Goal: Check status

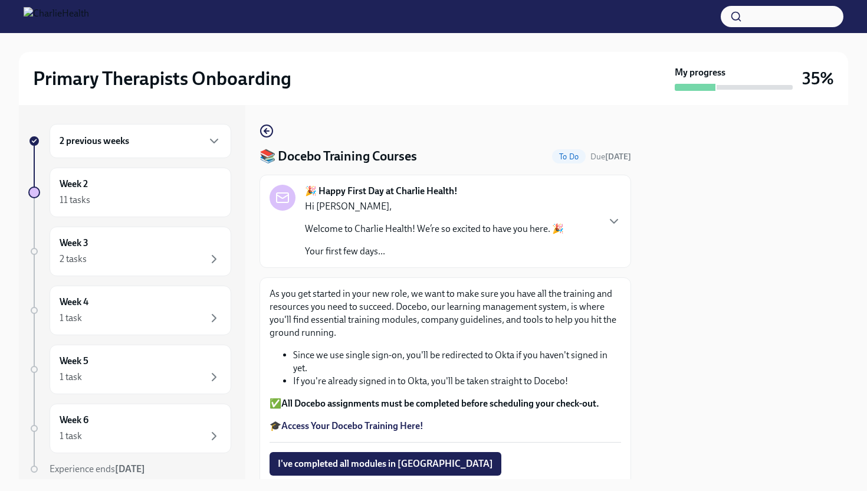
scroll to position [130, 0]
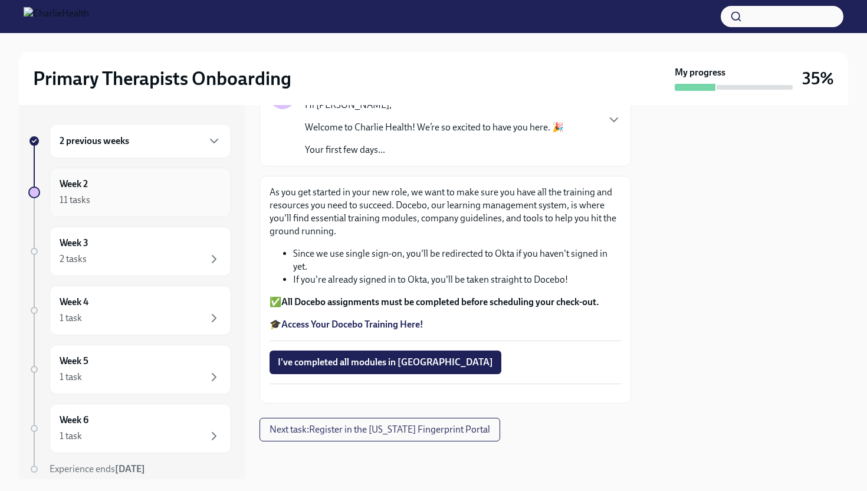
click at [172, 193] on div "11 tasks" at bounding box center [141, 200] width 162 height 14
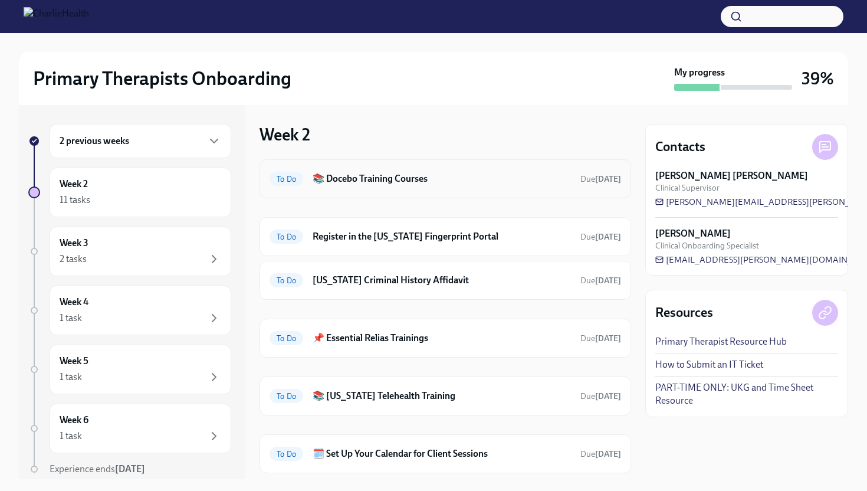
click at [461, 185] on h6 "📚 Docebo Training Courses" at bounding box center [442, 178] width 258 height 13
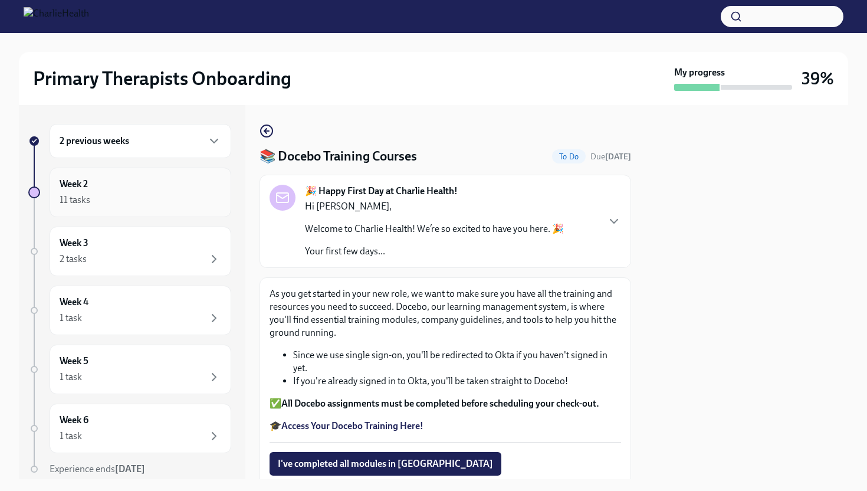
click at [162, 200] on div "11 tasks" at bounding box center [141, 200] width 162 height 14
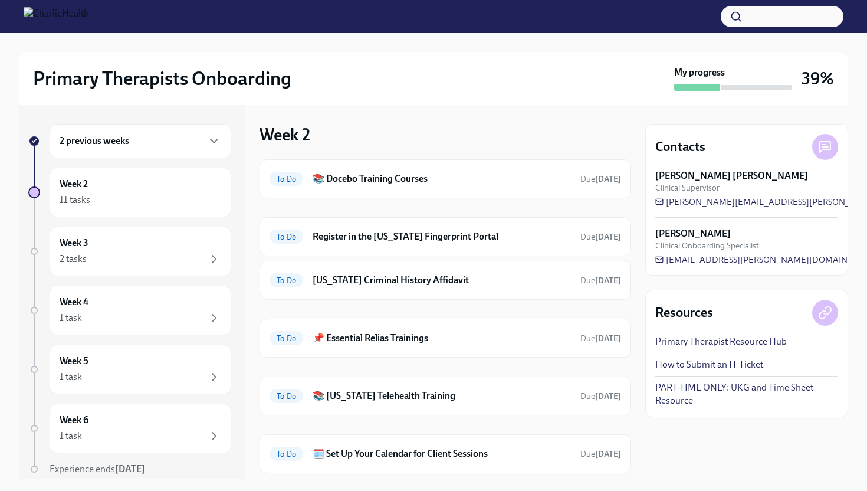
scroll to position [184, 0]
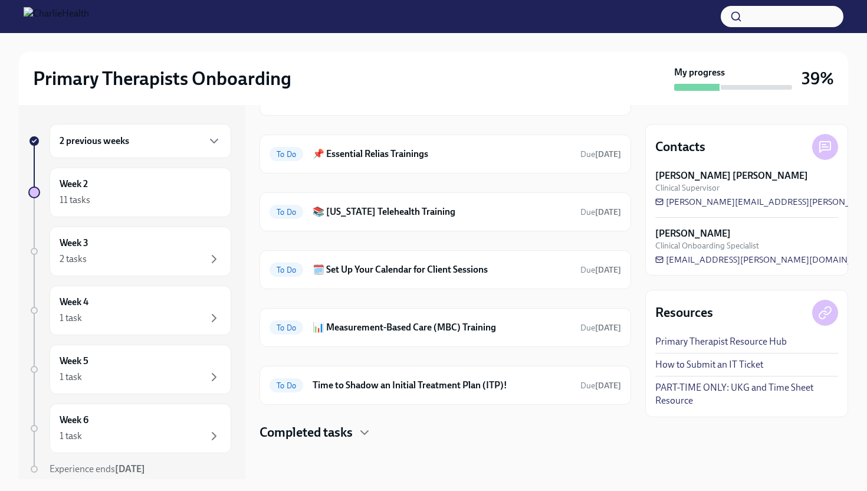
click at [345, 443] on div at bounding box center [446, 460] width 372 height 38
click at [345, 430] on h4 "Completed tasks" at bounding box center [306, 433] width 93 height 18
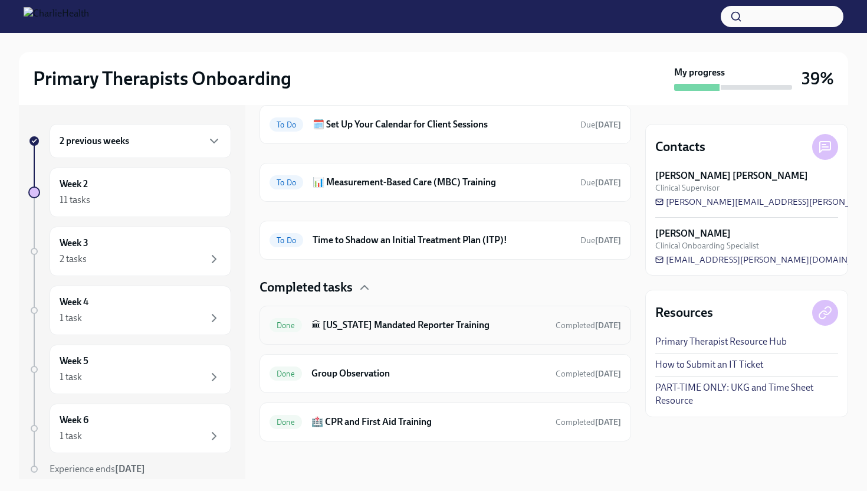
scroll to position [0, 0]
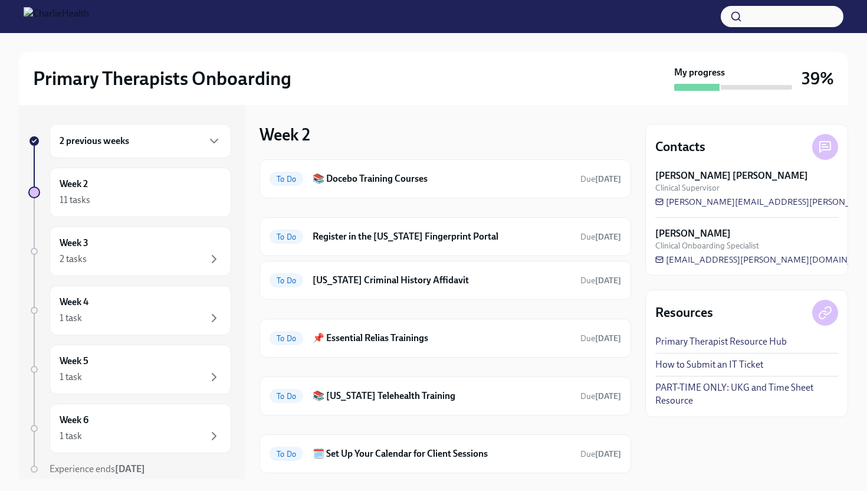
click at [133, 137] on div "2 previous weeks" at bounding box center [141, 141] width 162 height 14
